Goal: Task Accomplishment & Management: Manage account settings

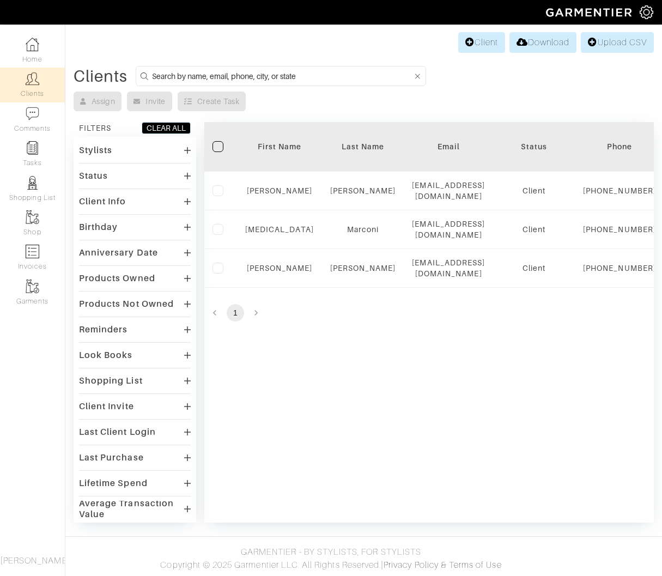
click at [33, 84] on img at bounding box center [33, 79] width 14 height 14
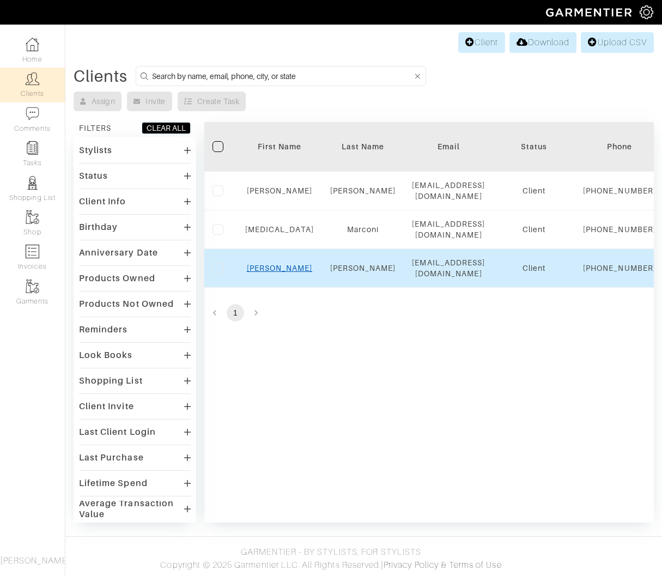
click at [272, 272] on link "Tracy" at bounding box center [280, 268] width 66 height 9
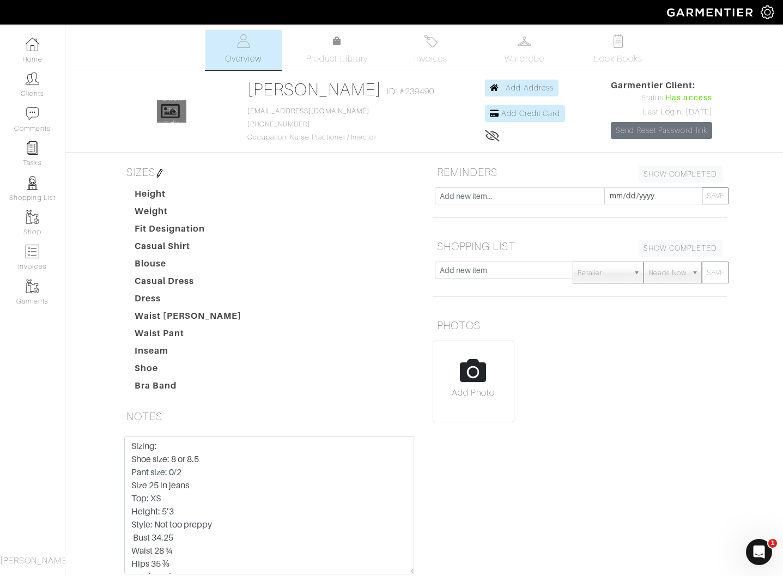
click at [485, 135] on icon at bounding box center [492, 135] width 15 height 9
